Goal: Use online tool/utility

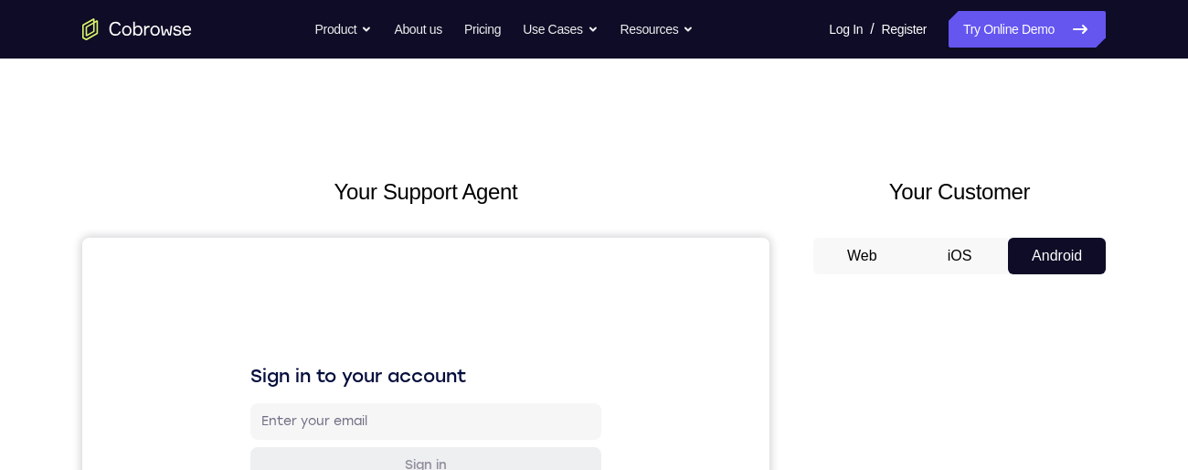
click at [872, 260] on button "Web" at bounding box center [862, 256] width 98 height 37
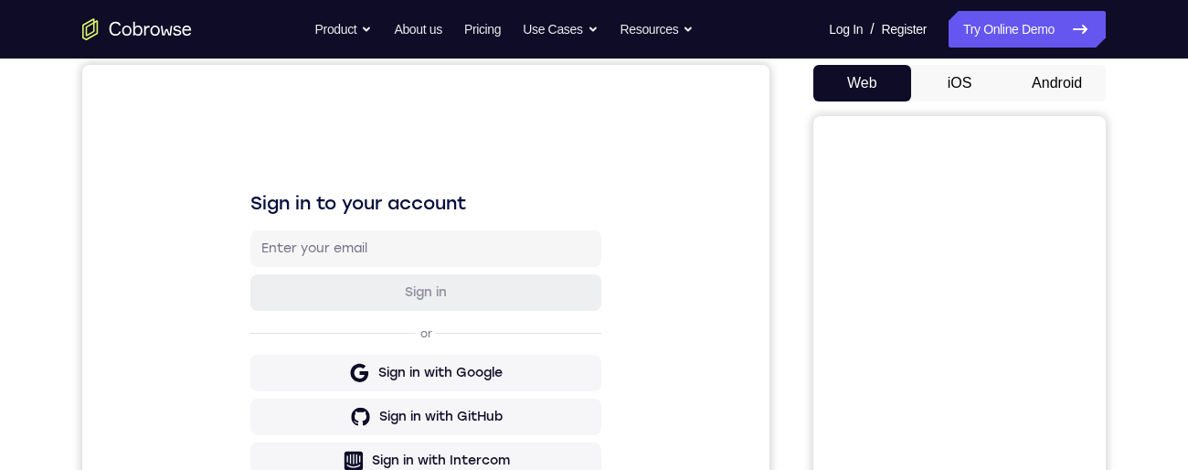
scroll to position [149, 0]
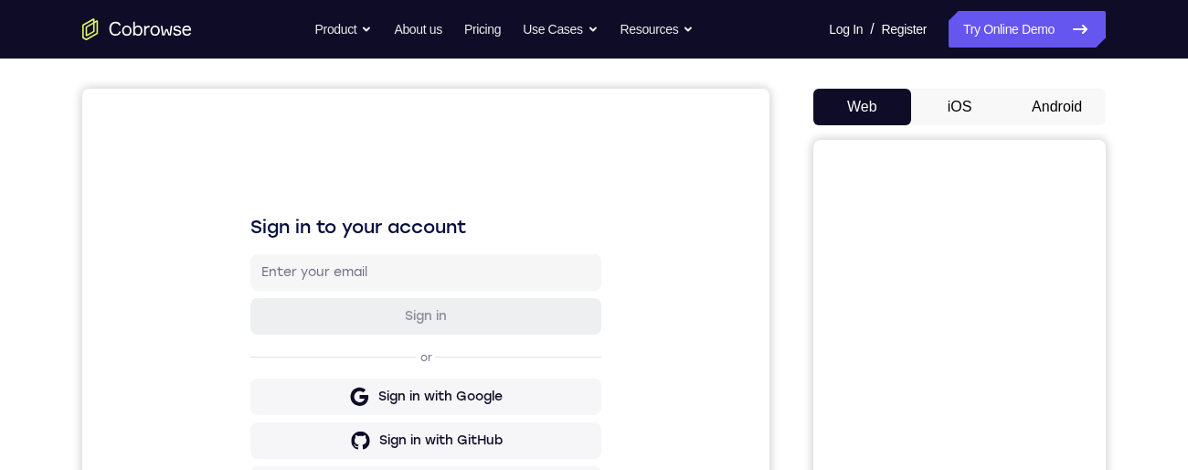
click at [964, 125] on button "iOS" at bounding box center [960, 107] width 98 height 37
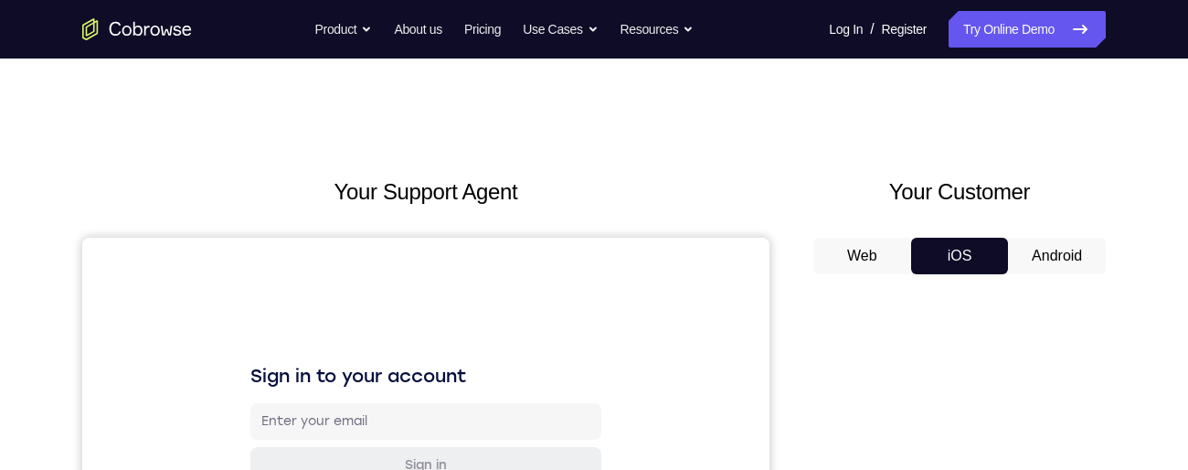
scroll to position [197, 0]
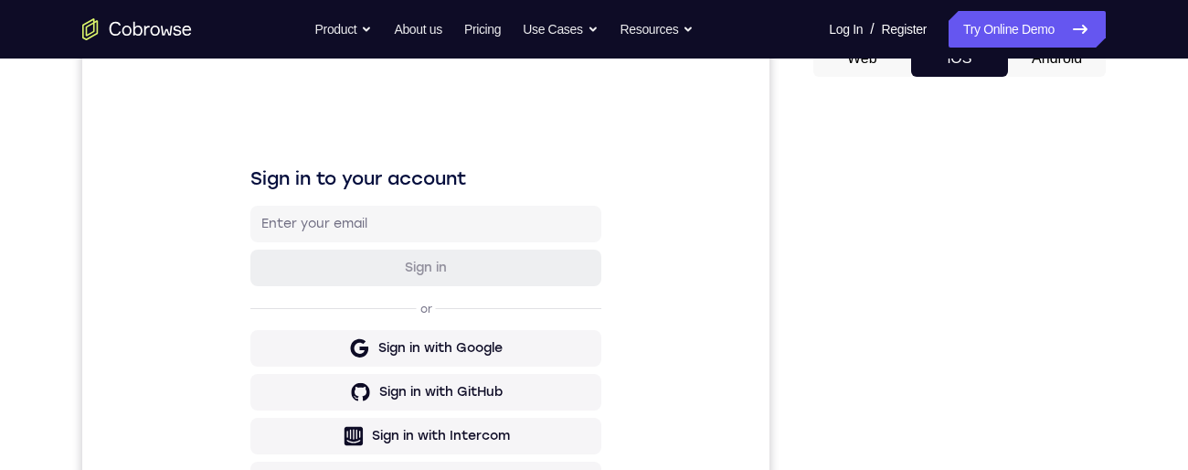
click at [1060, 77] on button "Android" at bounding box center [1057, 58] width 98 height 37
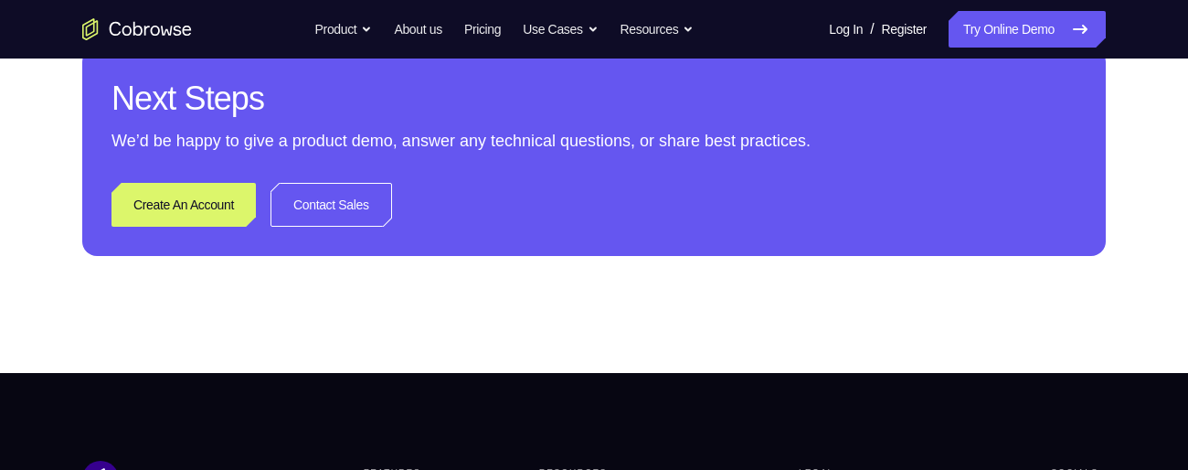
scroll to position [960, 0]
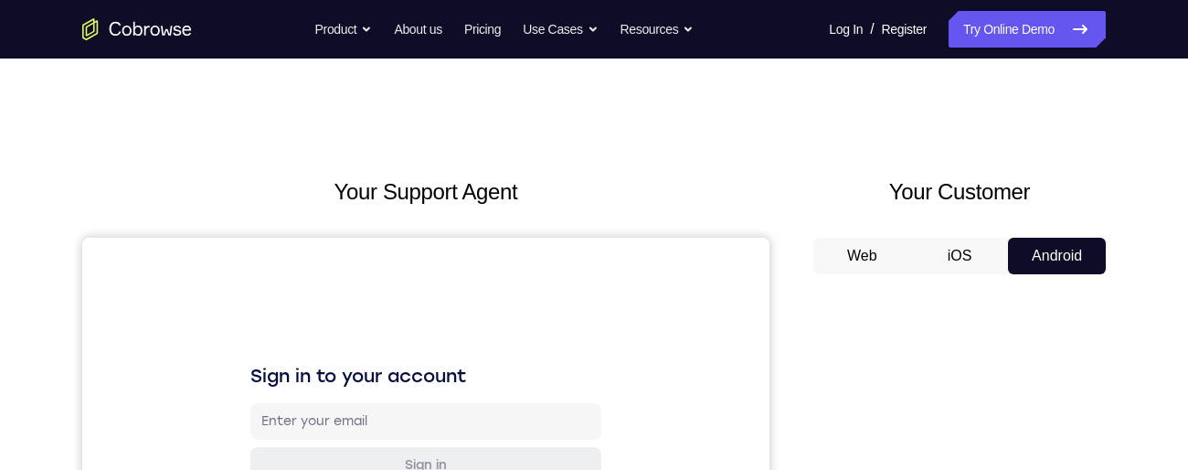
scroll to position [123, 0]
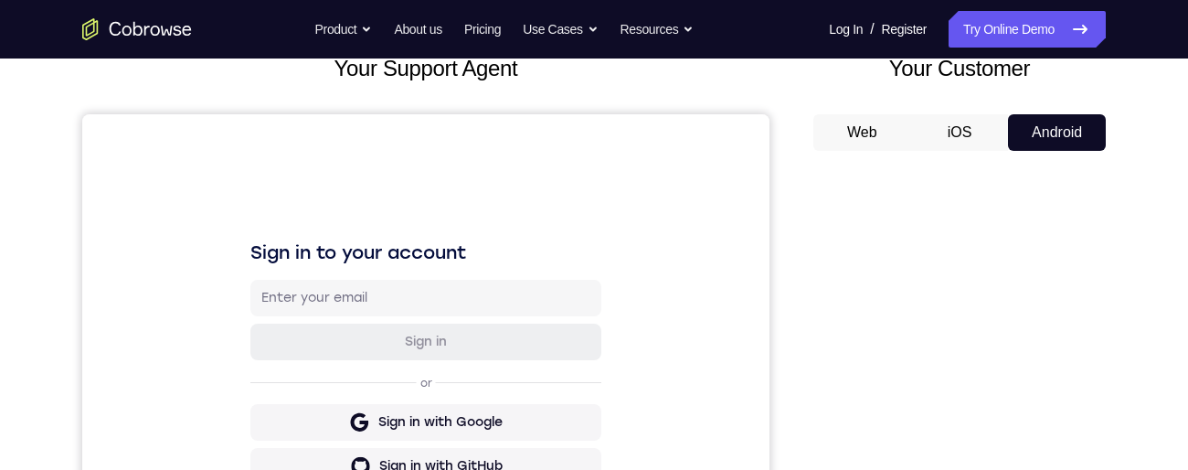
click at [863, 138] on button "Web" at bounding box center [862, 132] width 98 height 37
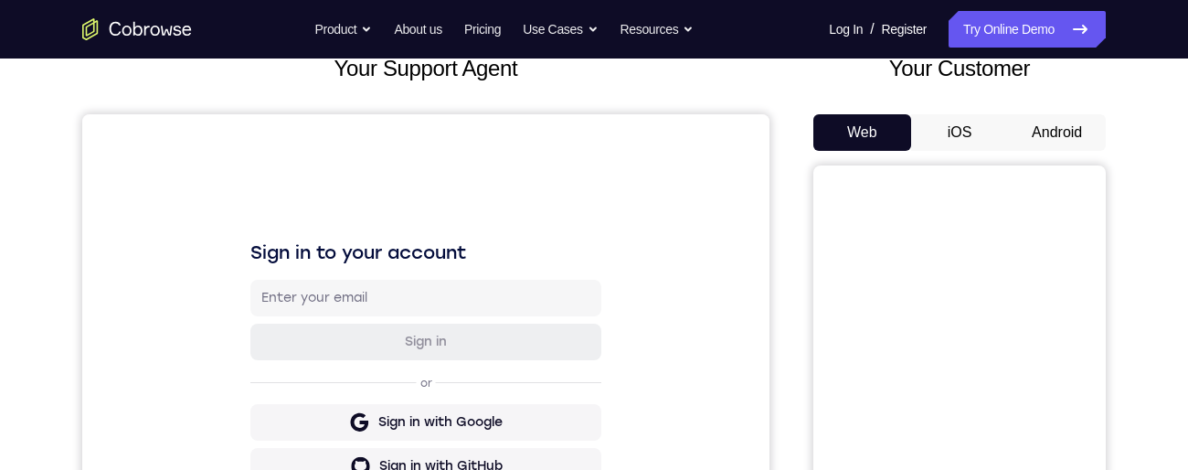
click at [863, 138] on button "Web" at bounding box center [862, 132] width 98 height 37
click at [970, 125] on button "iOS" at bounding box center [960, 132] width 98 height 37
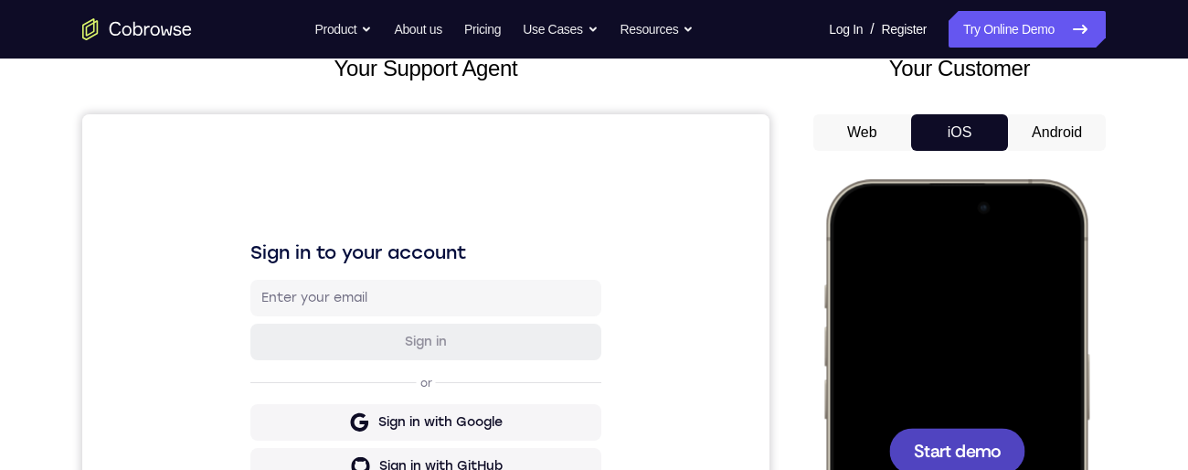
scroll to position [300, 0]
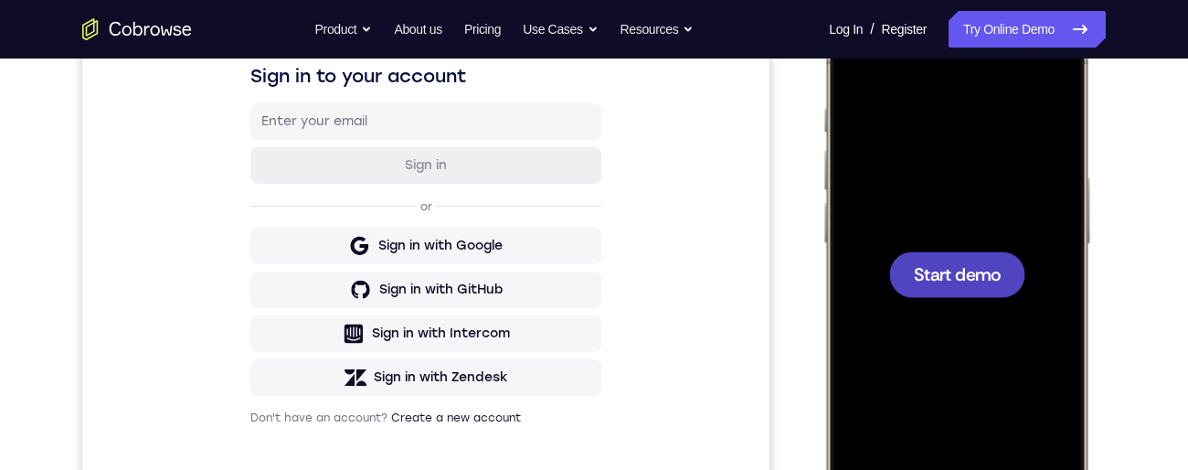
click at [957, 274] on span "Start demo" at bounding box center [957, 273] width 87 height 17
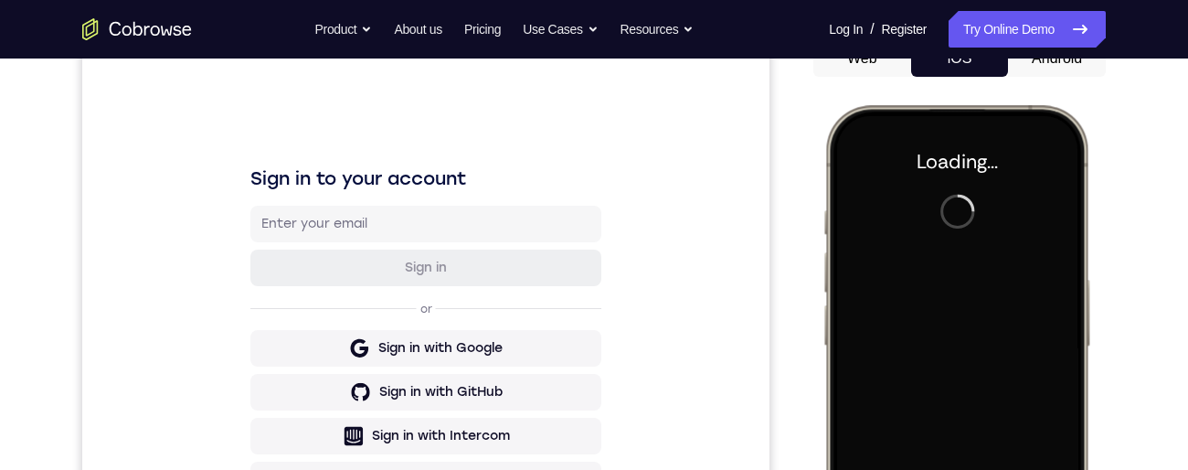
scroll to position [84, 0]
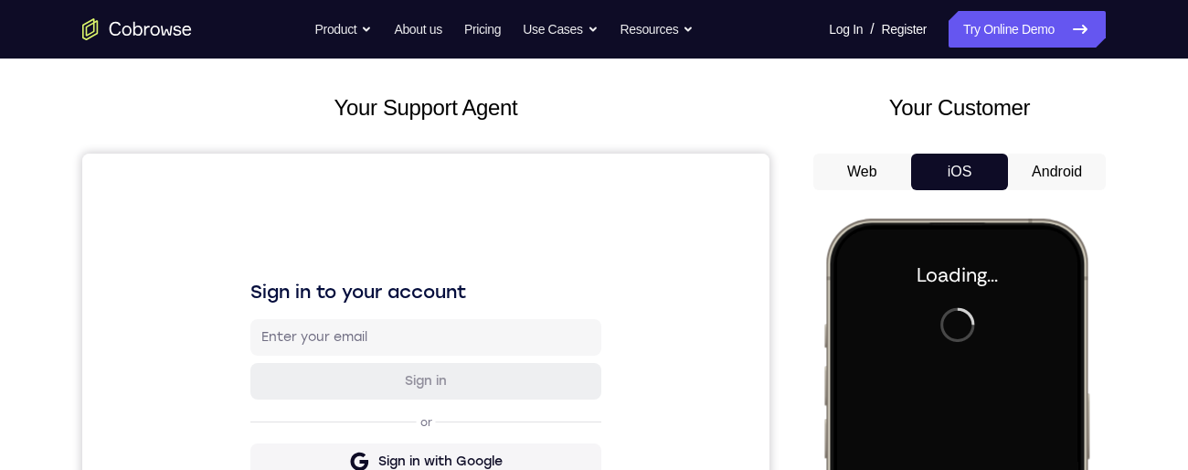
click at [1053, 167] on button "Android" at bounding box center [1057, 172] width 98 height 37
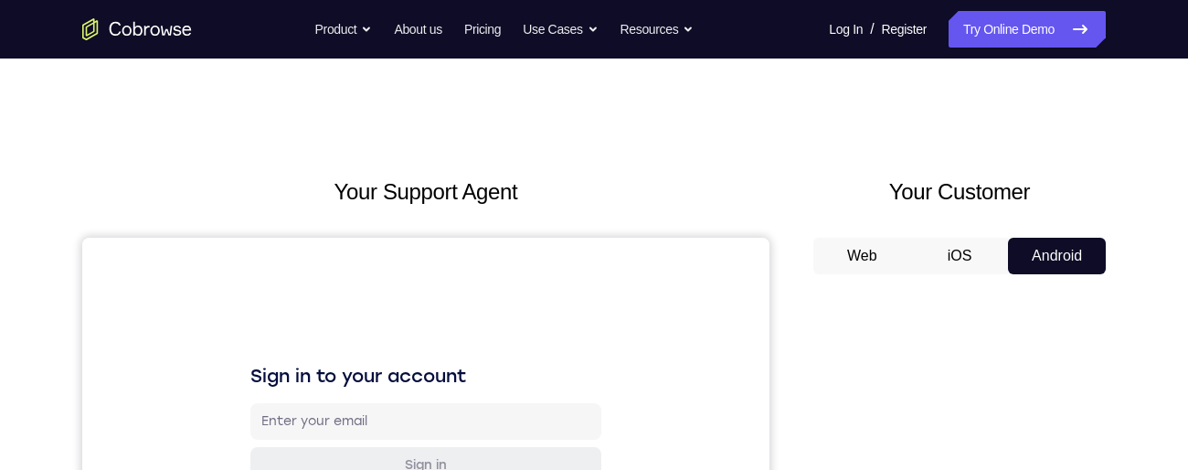
scroll to position [187, 0]
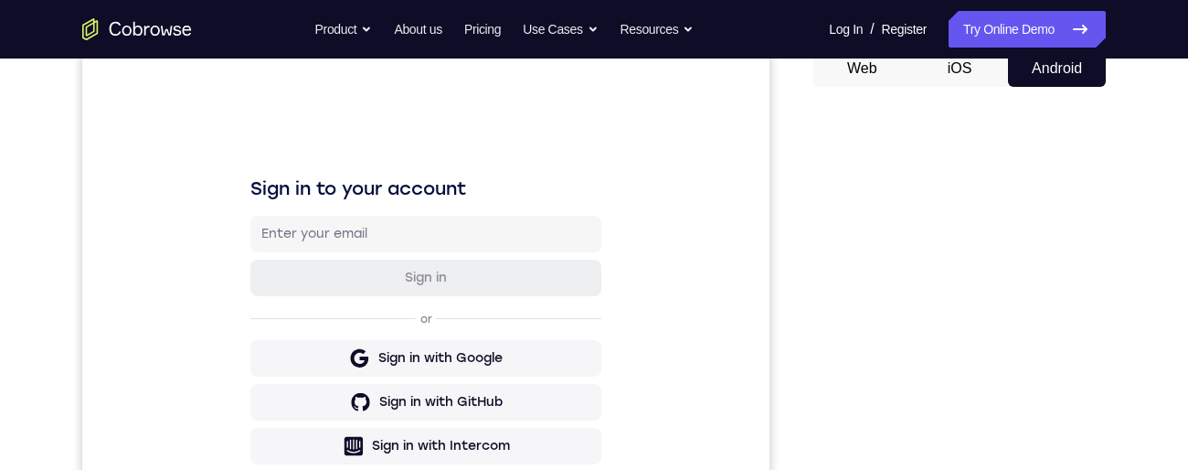
click at [950, 65] on button "iOS" at bounding box center [960, 68] width 98 height 37
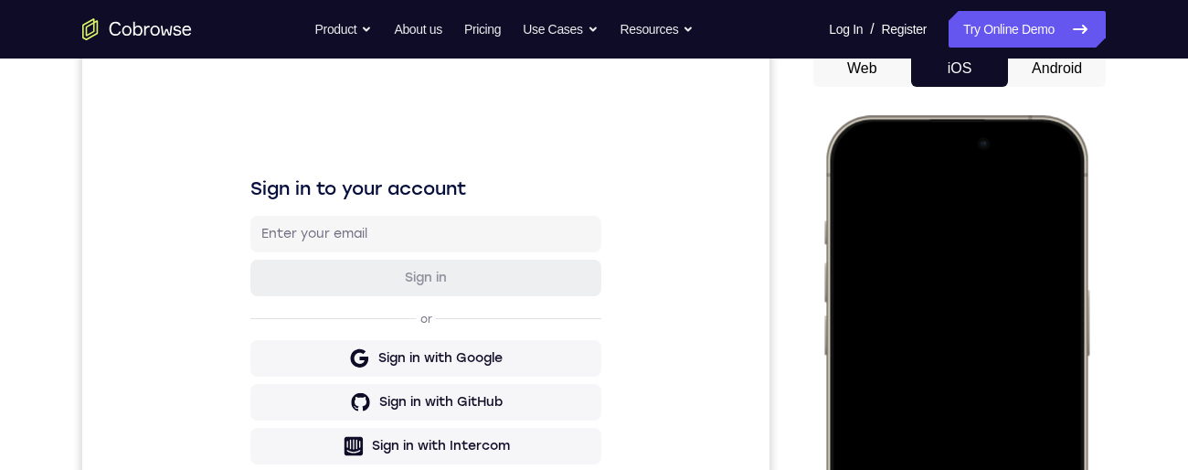
scroll to position [456, 0]
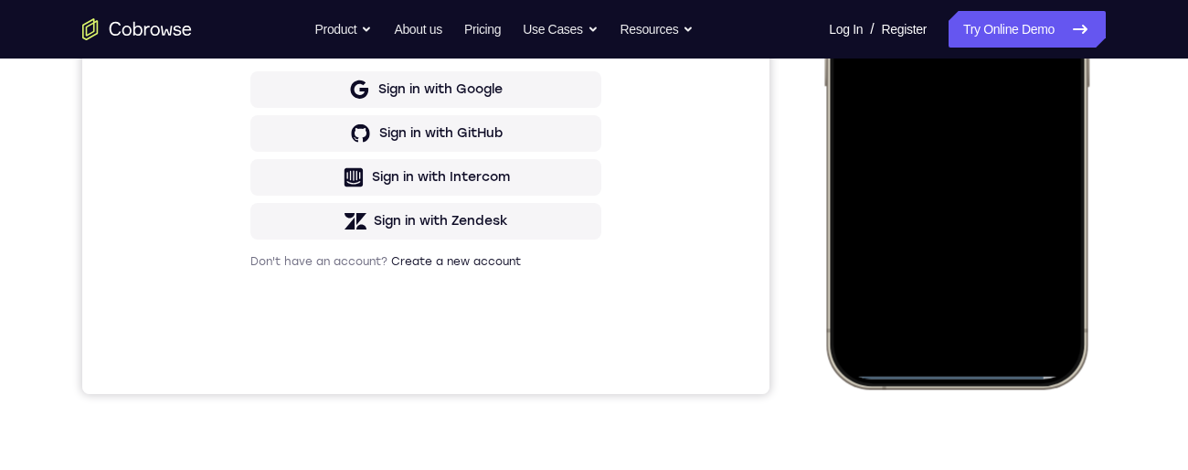
click at [949, 372] on div at bounding box center [956, 118] width 240 height 522
click at [932, 376] on div at bounding box center [956, 118] width 240 height 522
drag, startPoint x: 931, startPoint y: 374, endPoint x: 936, endPoint y: 328, distance: 45.9
click at [937, 323] on div at bounding box center [956, 118] width 240 height 522
drag, startPoint x: 893, startPoint y: 376, endPoint x: 900, endPoint y: 355, distance: 23.1
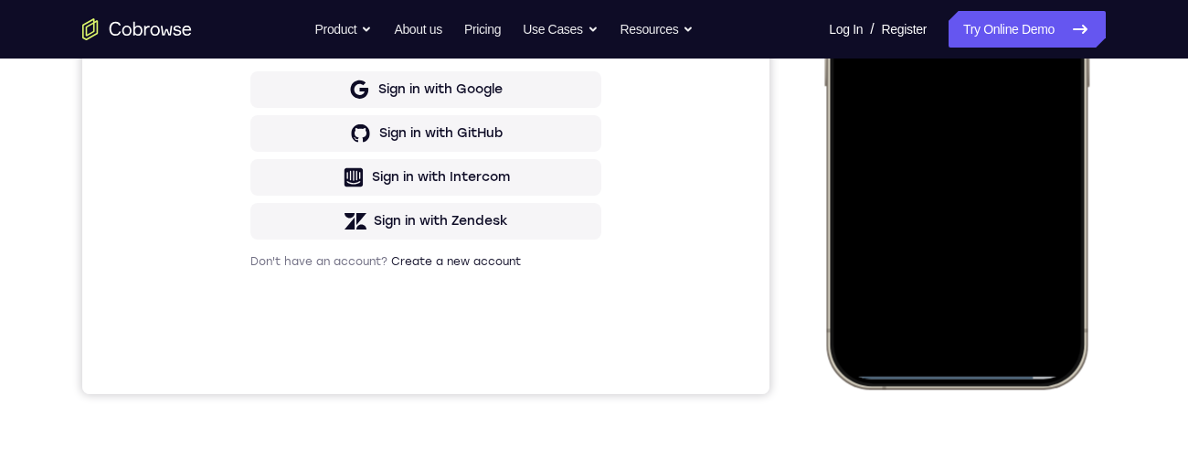
click at [900, 355] on div at bounding box center [956, 118] width 240 height 522
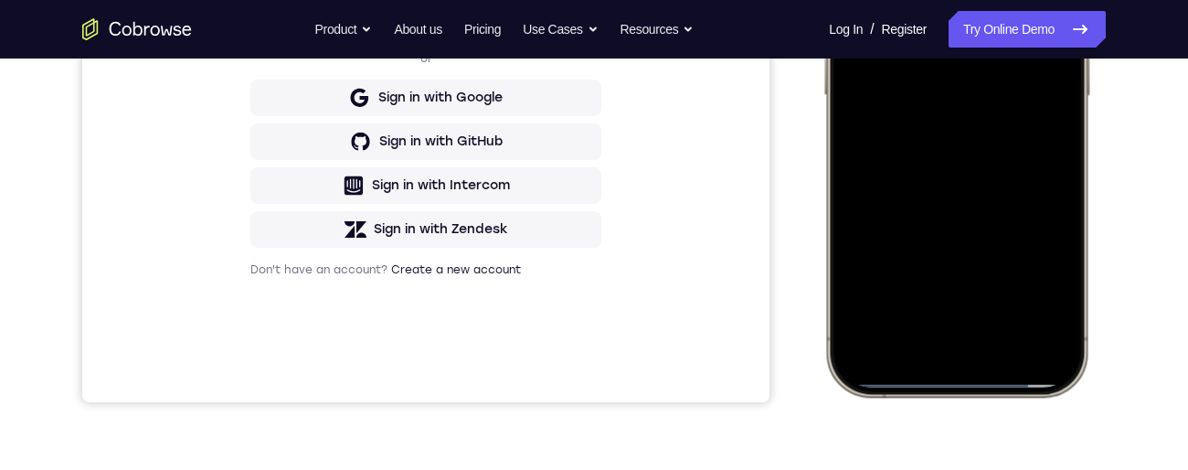
scroll to position [578, 0]
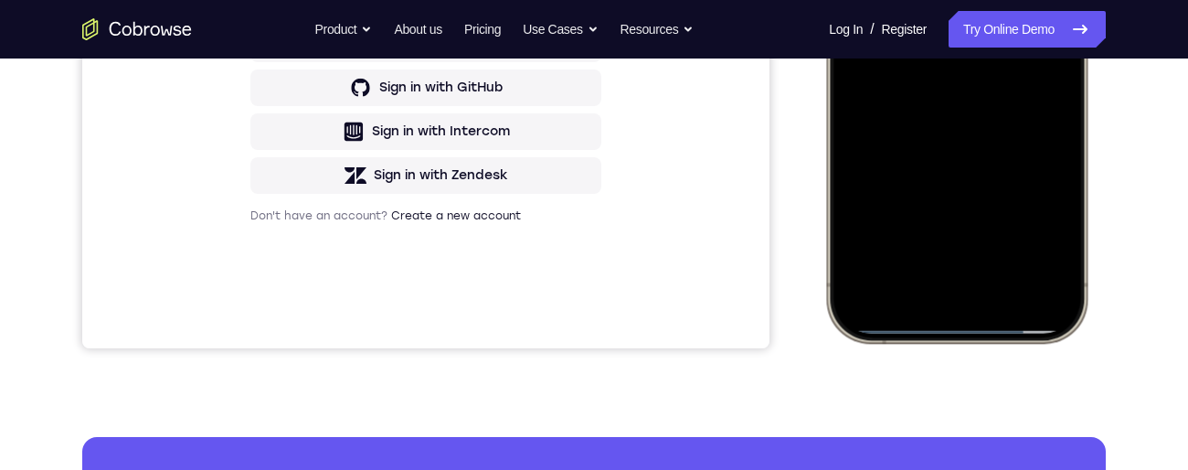
scroll to position [490, 0]
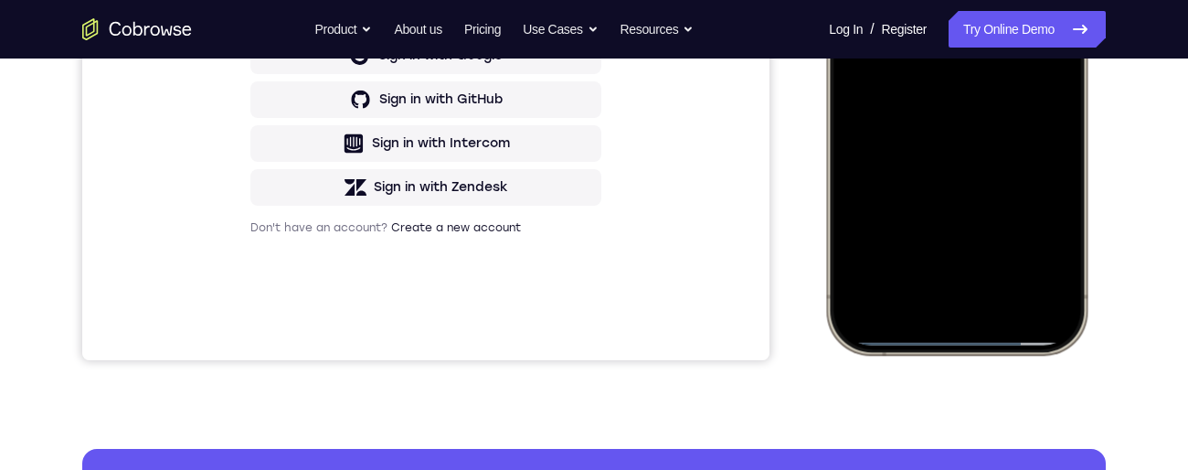
click at [1028, 340] on div at bounding box center [956, 84] width 240 height 522
click at [1002, 336] on div at bounding box center [956, 84] width 240 height 522
click at [1001, 336] on div at bounding box center [956, 84] width 240 height 522
click at [994, 338] on div at bounding box center [956, 84] width 240 height 522
click at [982, 339] on div at bounding box center [956, 84] width 240 height 522
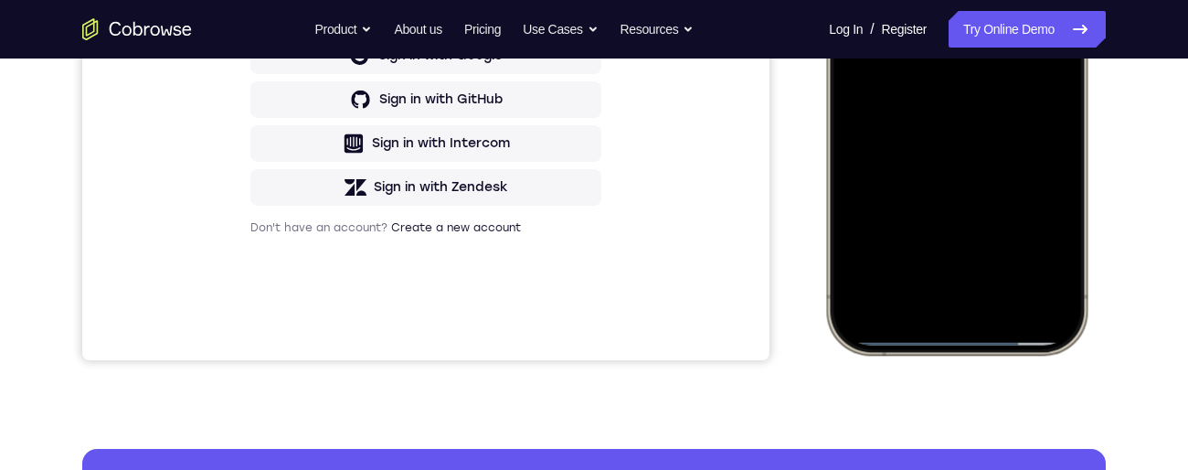
click at [988, 333] on div at bounding box center [956, 84] width 240 height 522
click at [990, 376] on div "Your Support Agent Your Customer Web iOS Android Next Steps We’d be happy to gi…" at bounding box center [594, 171] width 1170 height 1205
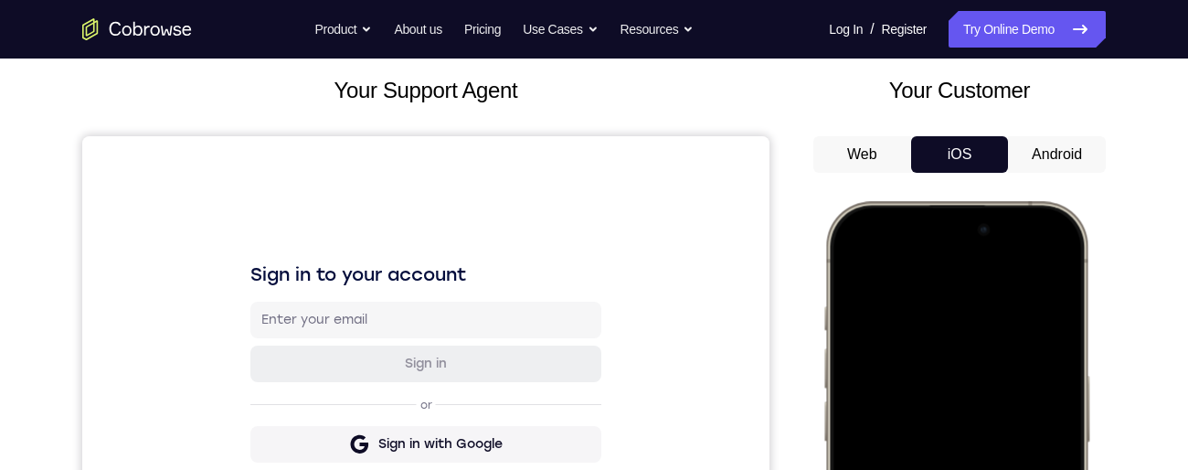
scroll to position [37, 0]
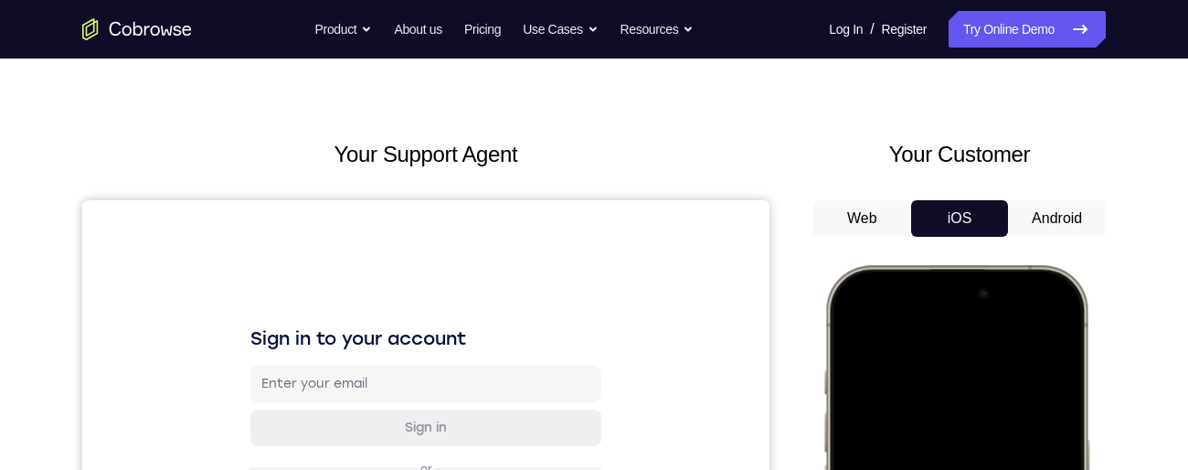
click at [1067, 236] on button "Android" at bounding box center [1057, 218] width 98 height 37
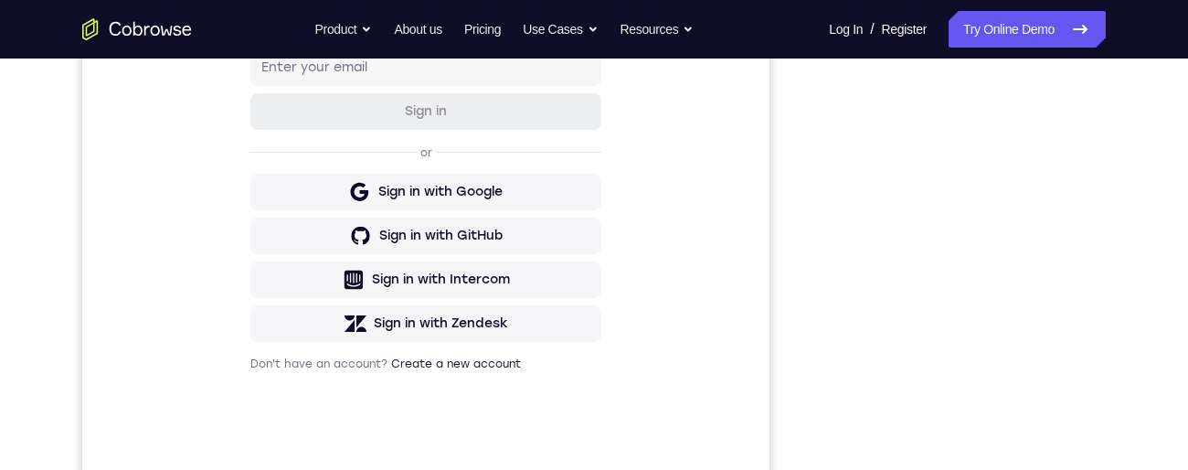
scroll to position [0, 0]
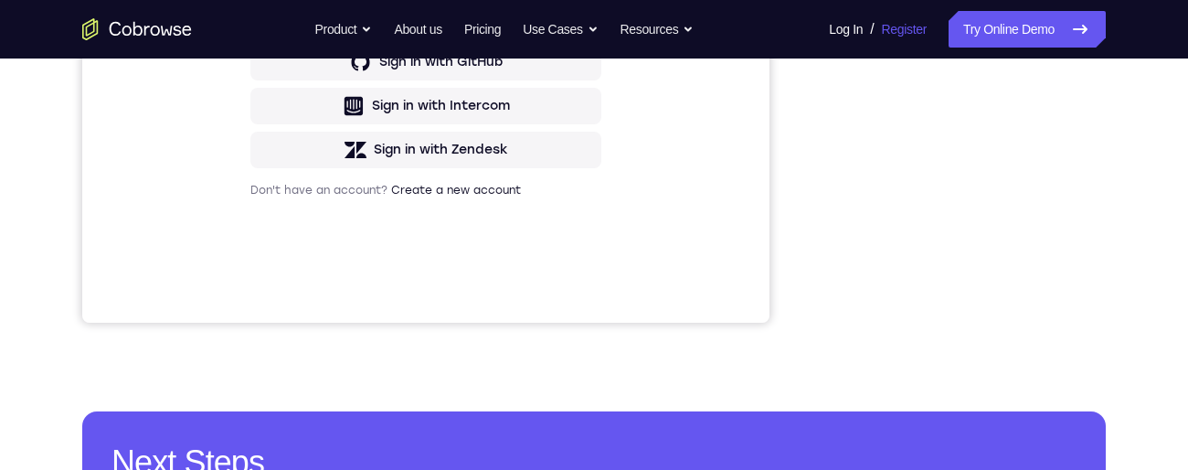
scroll to position [368, 0]
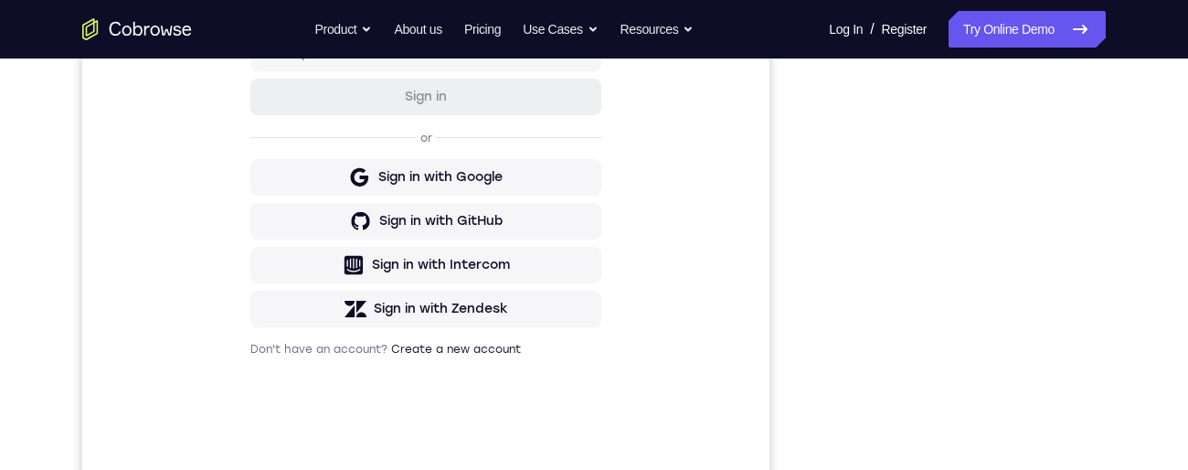
click at [742, 163] on div "Sign in to your account Sign in or Sign in with Google Sign in with GitHub Sign…" at bounding box center [425, 175] width 687 height 612
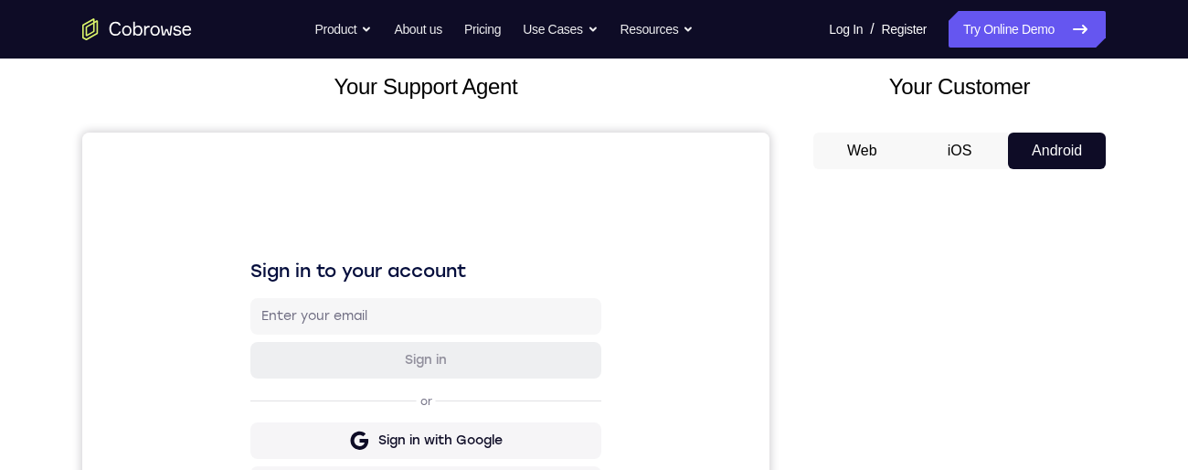
scroll to position [0, 0]
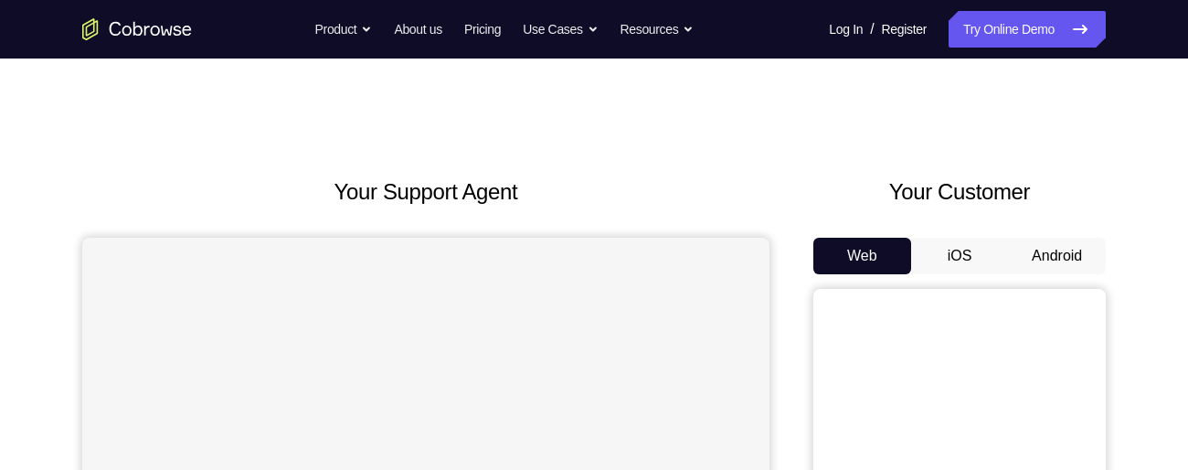
click at [1065, 249] on button "Android" at bounding box center [1057, 256] width 98 height 37
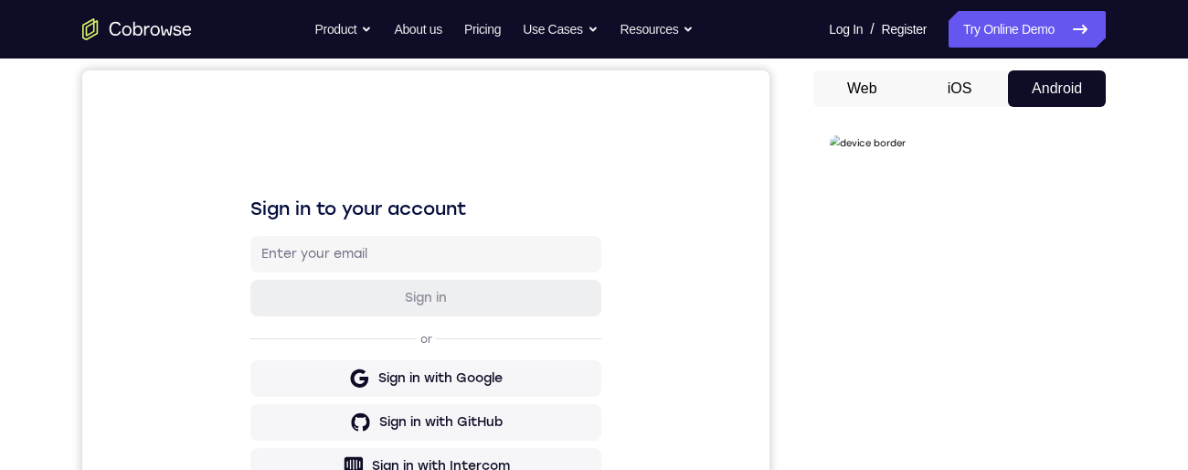
scroll to position [251, 0]
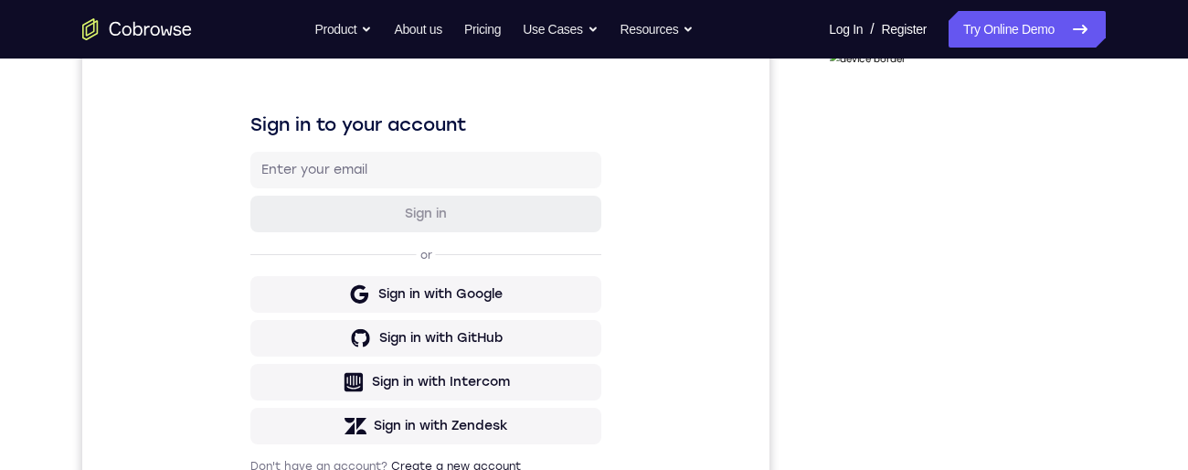
click at [958, 469] on div at bounding box center [958, 321] width 230 height 512
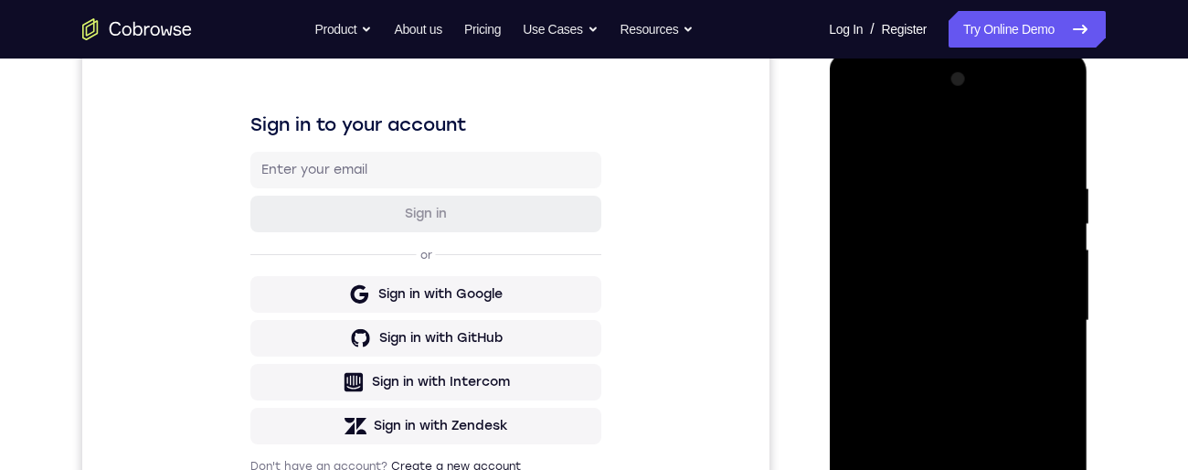
scroll to position [481, 0]
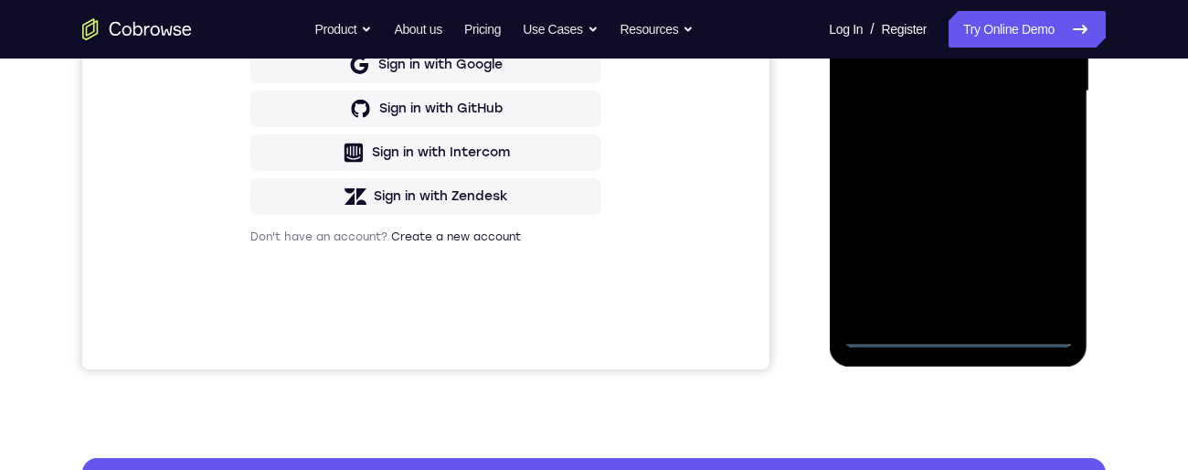
click at [1047, 255] on div at bounding box center [958, 92] width 230 height 512
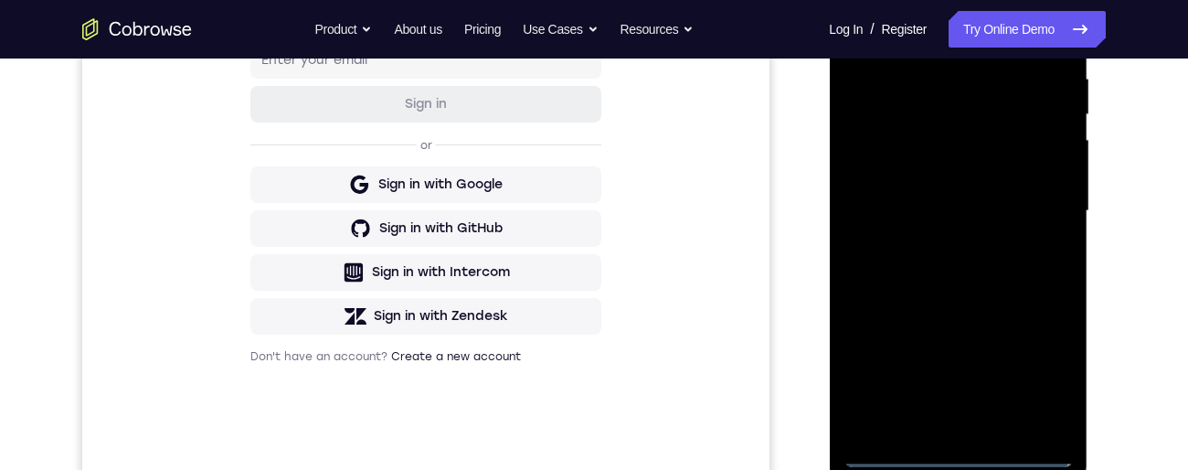
scroll to position [243, 0]
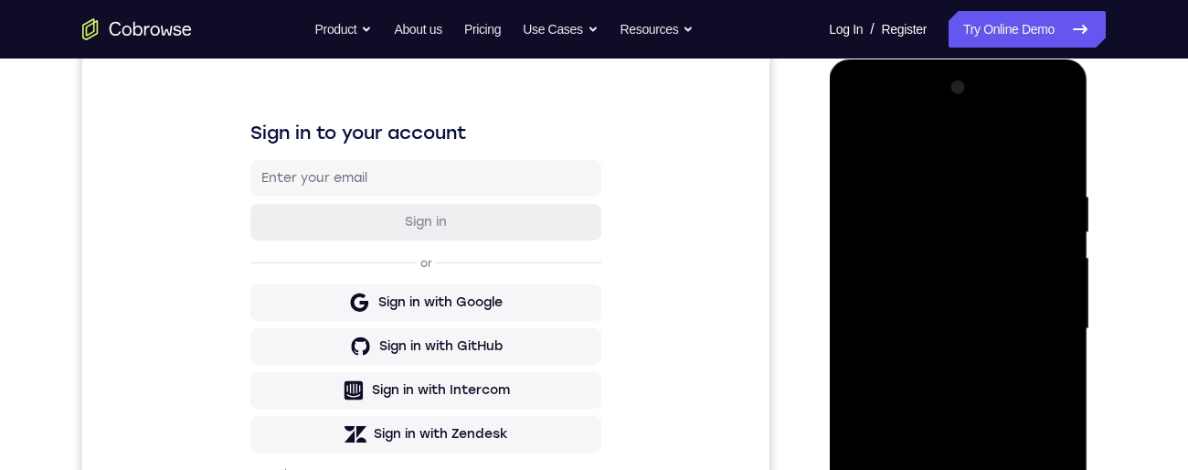
click at [943, 154] on div at bounding box center [958, 329] width 230 height 512
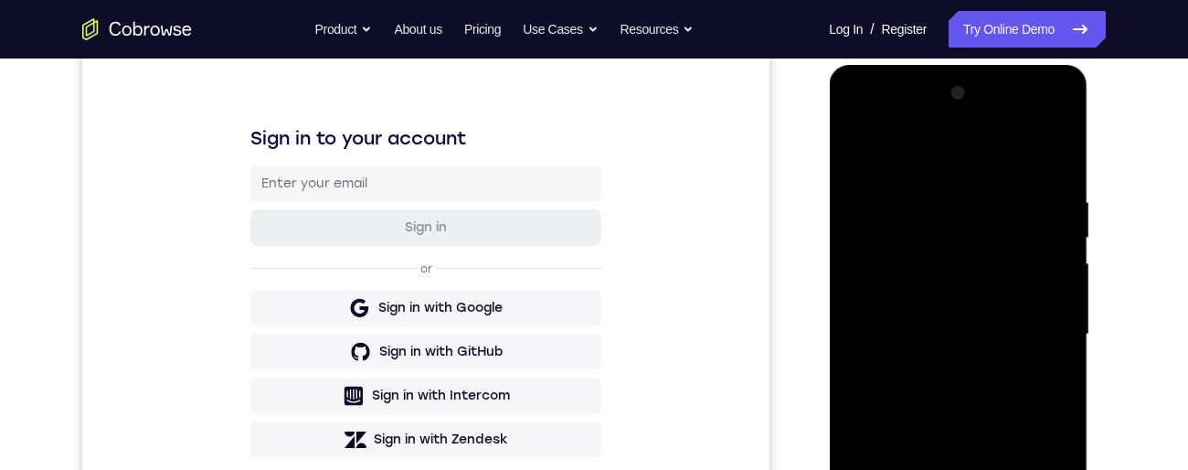
scroll to position [261, 0]
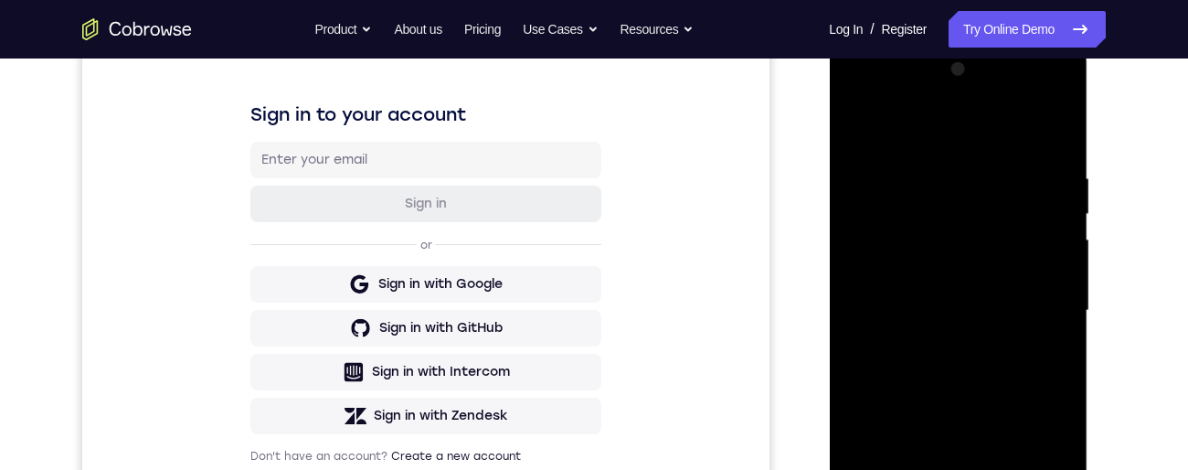
click at [1034, 307] on div at bounding box center [958, 311] width 230 height 512
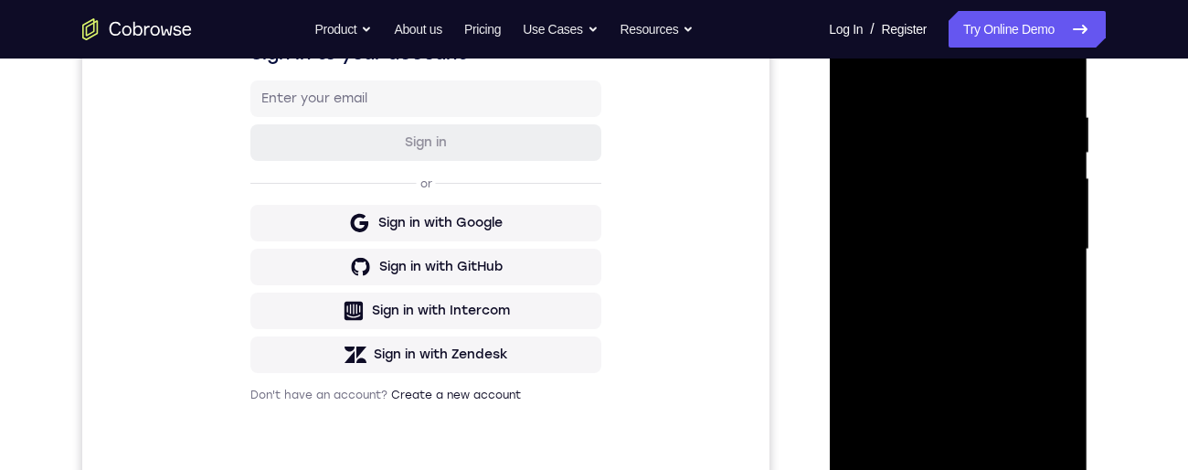
scroll to position [361, 0]
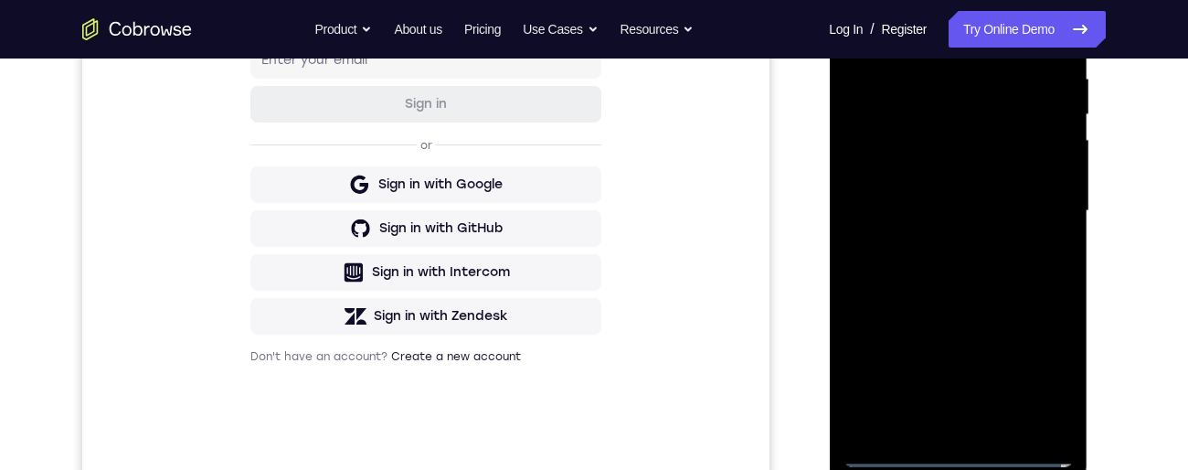
click at [937, 424] on div at bounding box center [958, 211] width 230 height 512
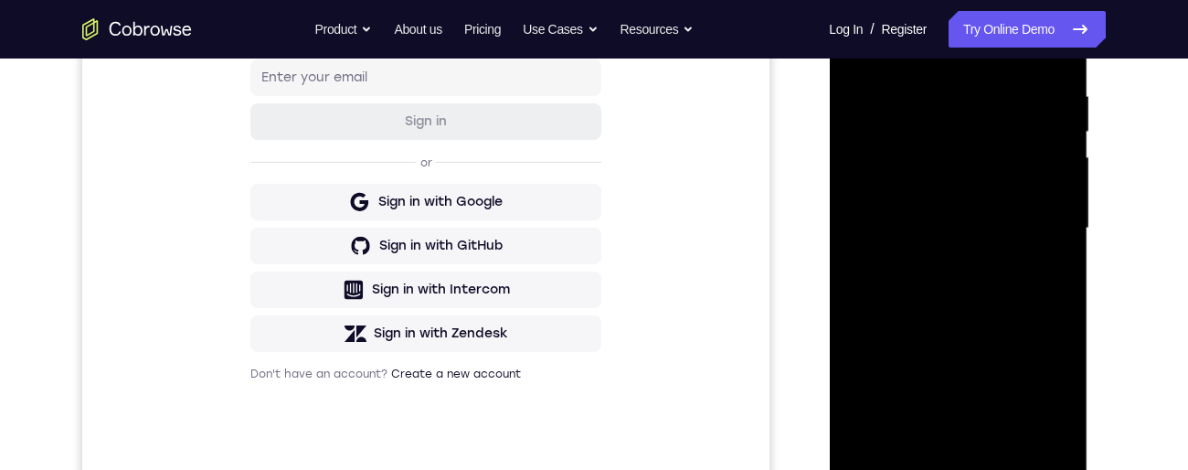
scroll to position [329, 0]
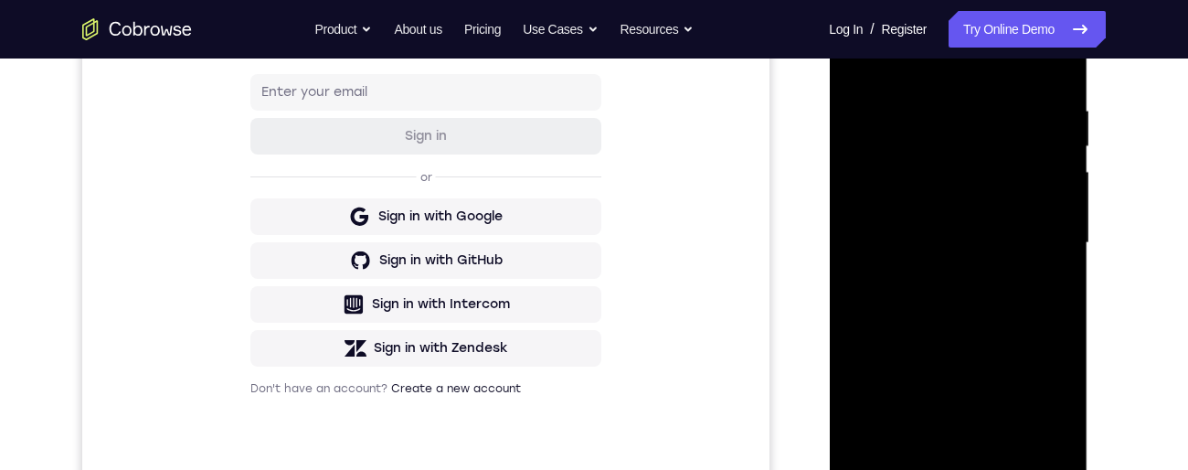
click at [1015, 224] on div at bounding box center [958, 243] width 230 height 512
click at [961, 196] on div at bounding box center [958, 243] width 230 height 512
click at [947, 164] on div at bounding box center [958, 243] width 230 height 512
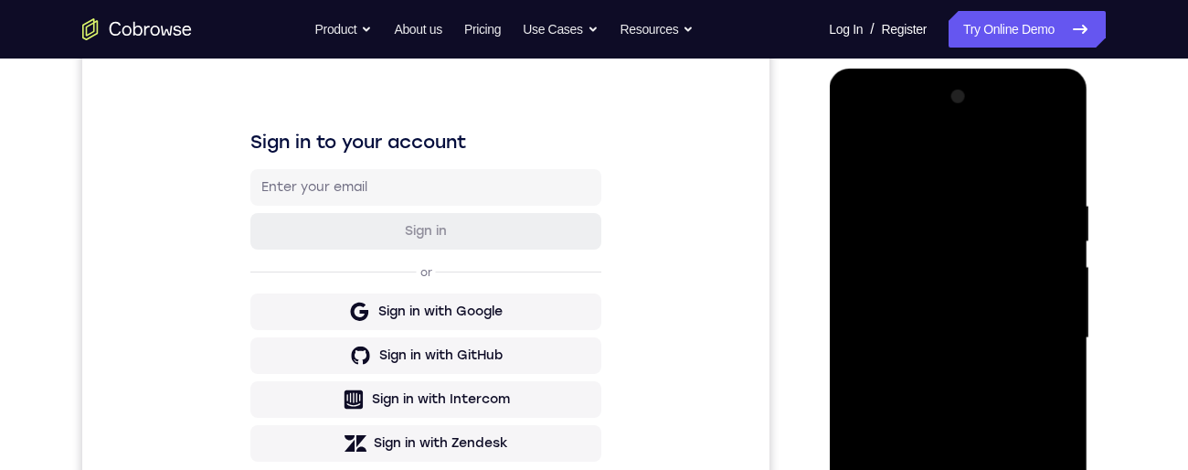
click at [980, 261] on div at bounding box center [958, 338] width 230 height 512
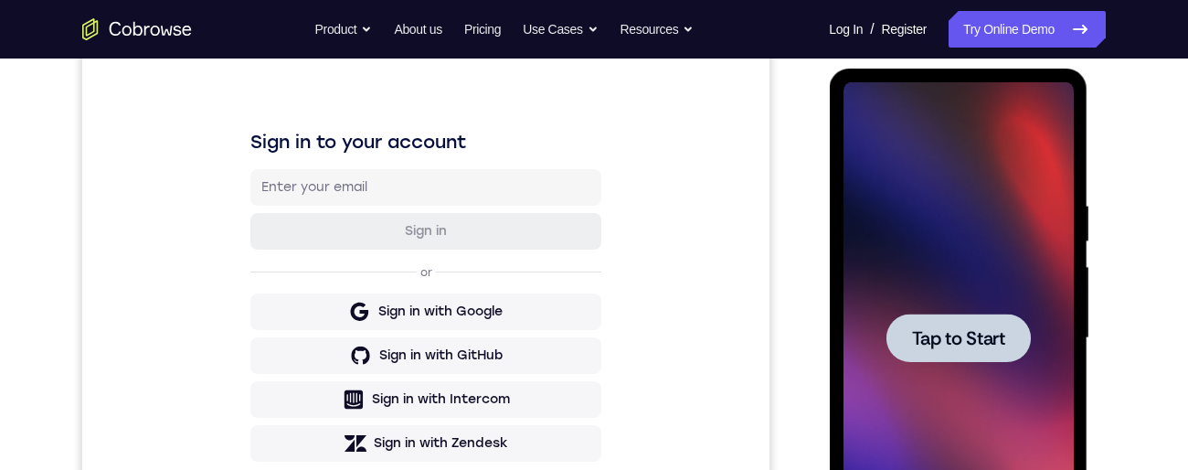
scroll to position [281, 0]
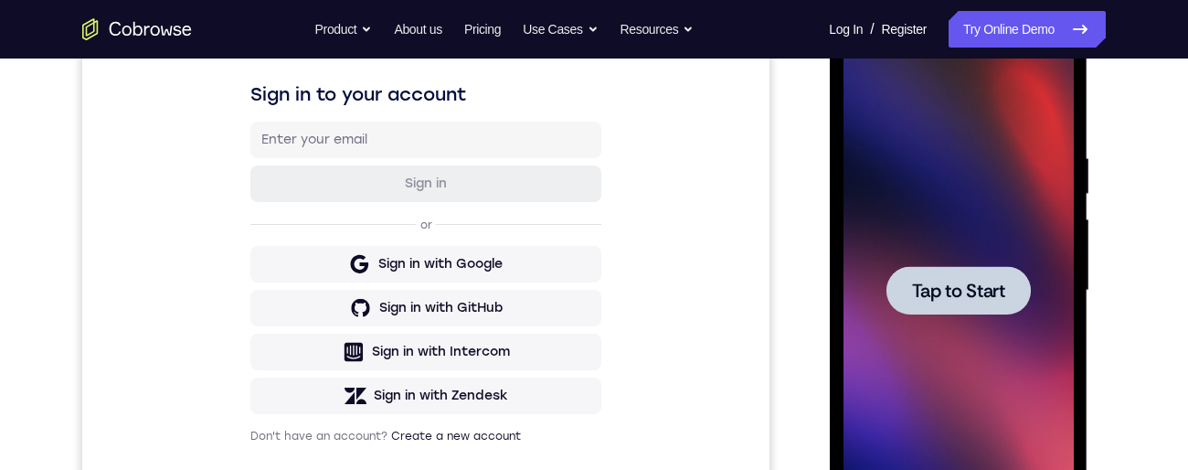
click at [963, 292] on span "Tap to Start" at bounding box center [957, 290] width 93 height 18
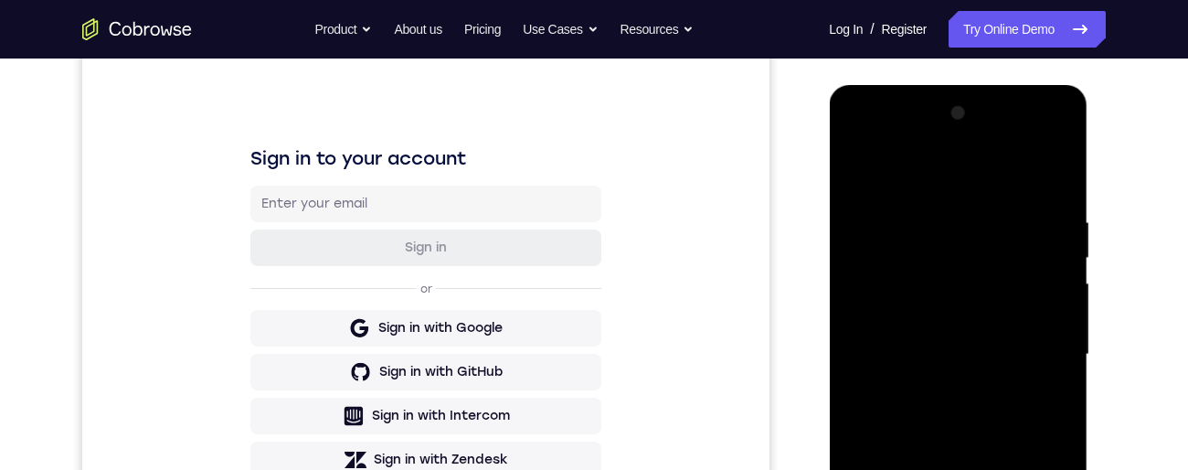
scroll to position [565, 0]
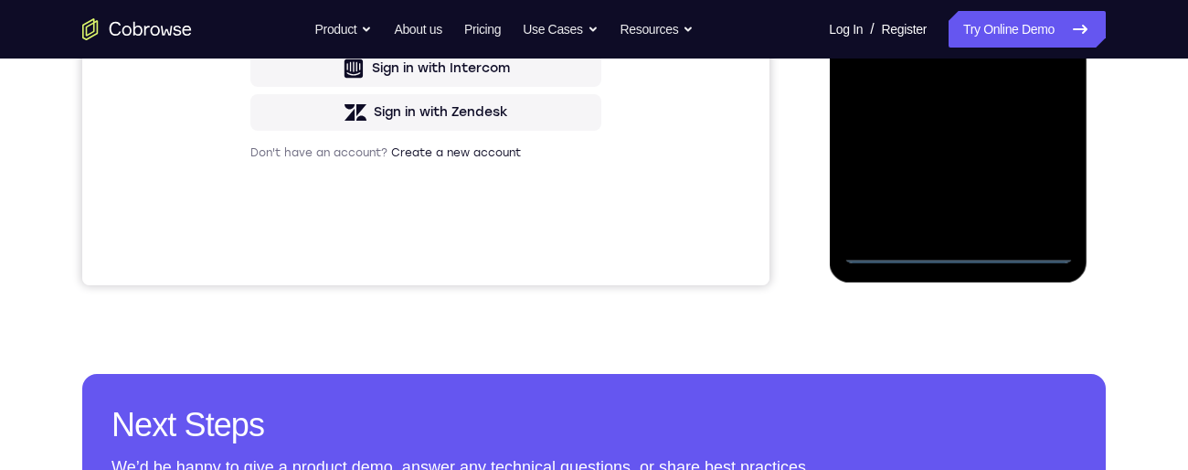
click at [955, 255] on div at bounding box center [958, 7] width 230 height 512
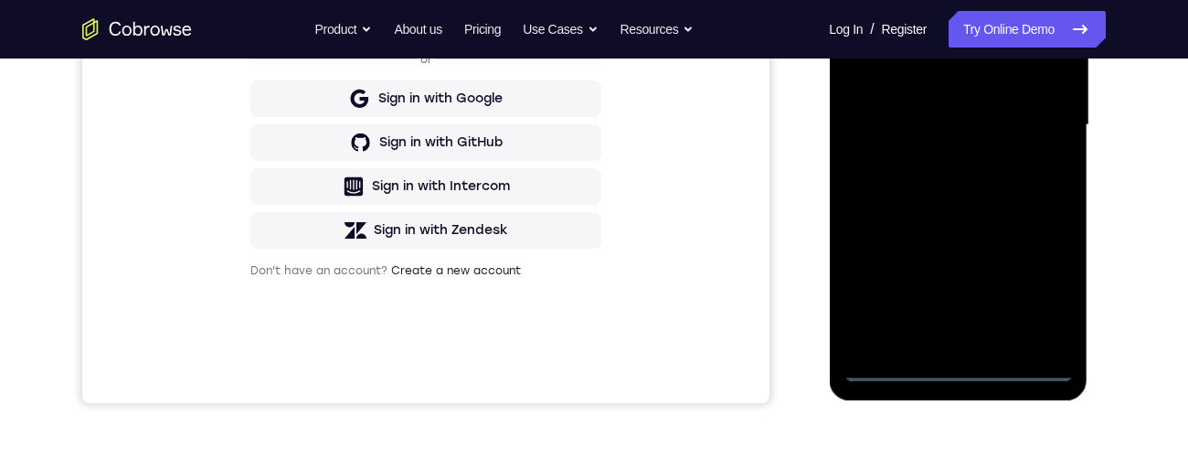
scroll to position [444, 0]
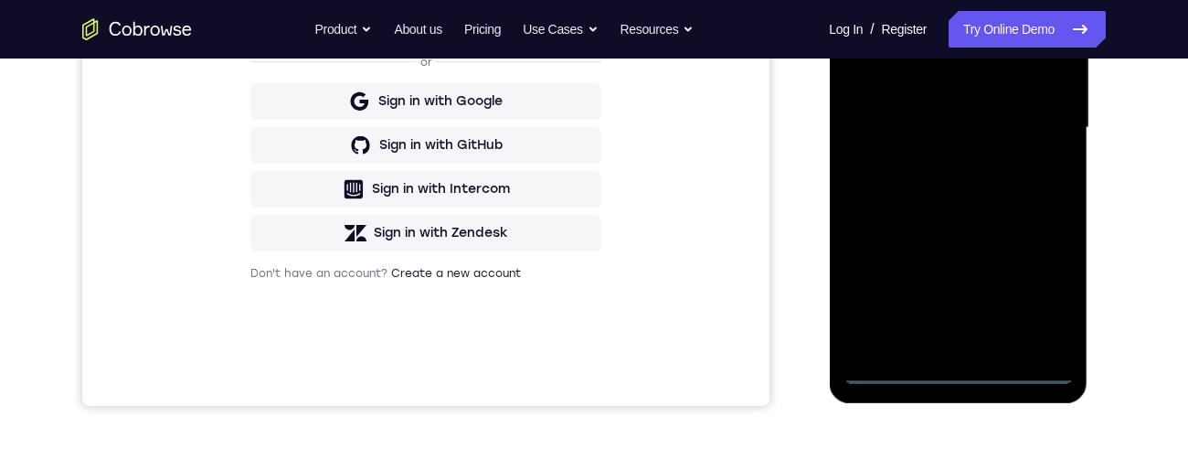
click at [1039, 290] on div at bounding box center [958, 128] width 230 height 512
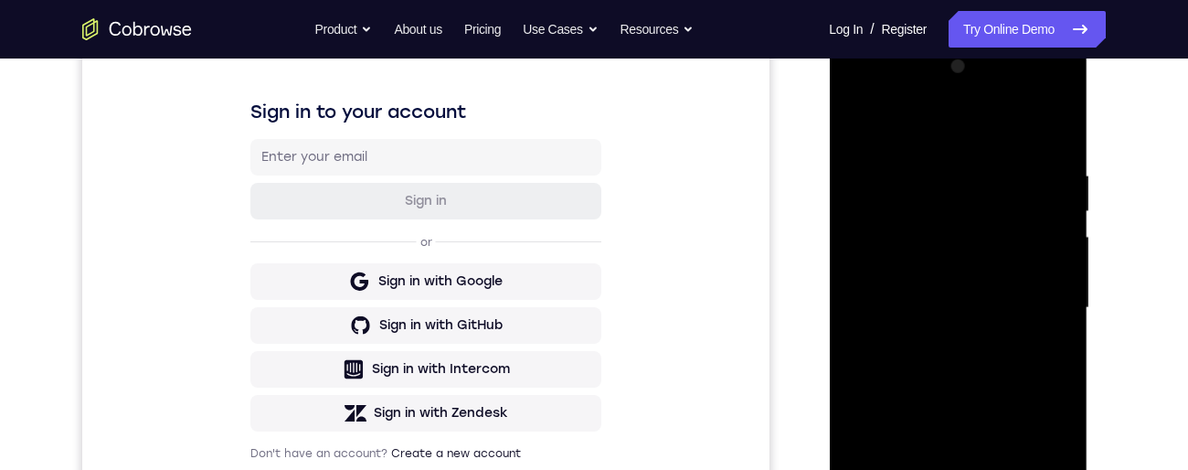
scroll to position [263, 0]
